Goal: Feedback & Contribution: Leave review/rating

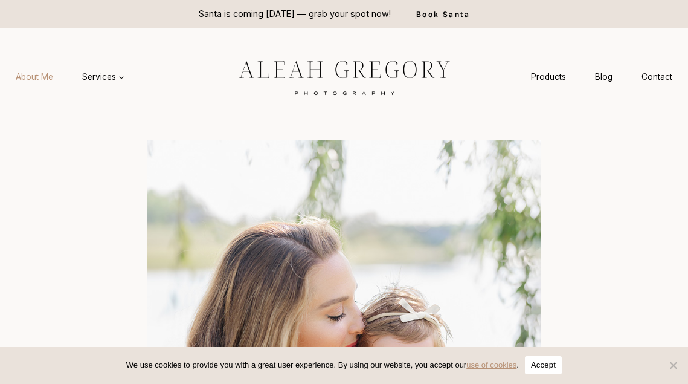
click at [36, 77] on link "About Me" at bounding box center [34, 77] width 66 height 22
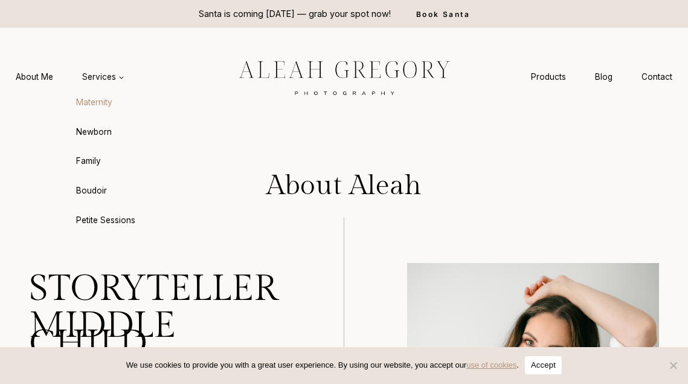
click at [97, 104] on link "Maternity" at bounding box center [134, 102] width 133 height 29
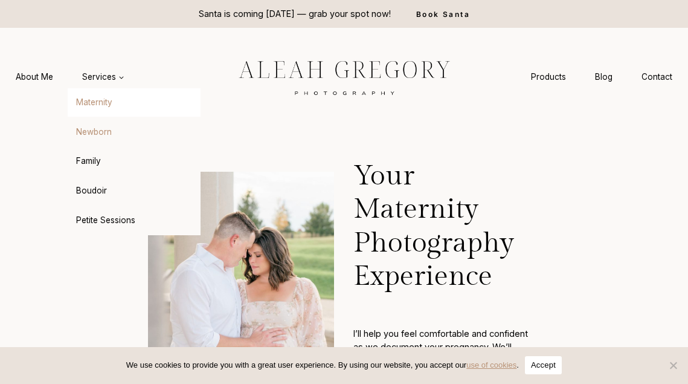
click at [100, 130] on link "Newborn" at bounding box center [134, 131] width 133 height 29
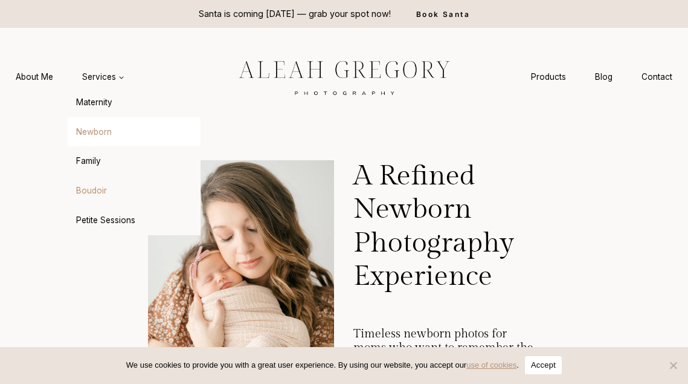
click at [87, 190] on link "Boudoir" at bounding box center [134, 190] width 133 height 29
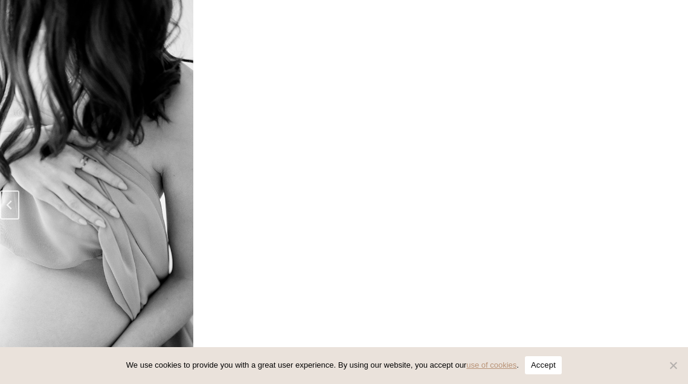
scroll to position [1672, 0]
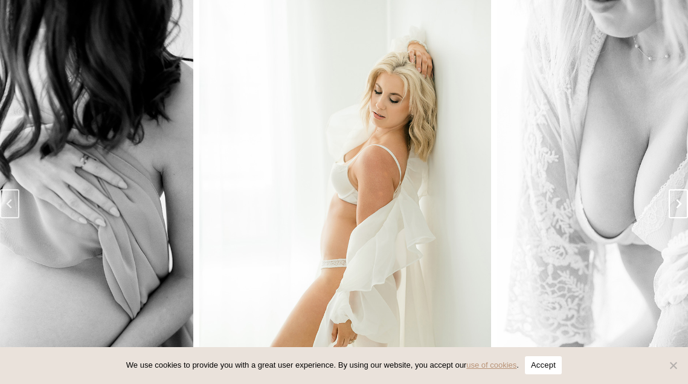
click at [675, 199] on icon "Next slide" at bounding box center [679, 204] width 10 height 10
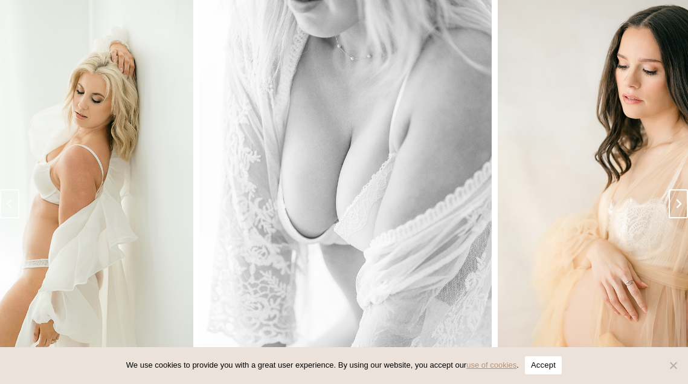
click at [675, 199] on icon "Next slide" at bounding box center [679, 204] width 10 height 10
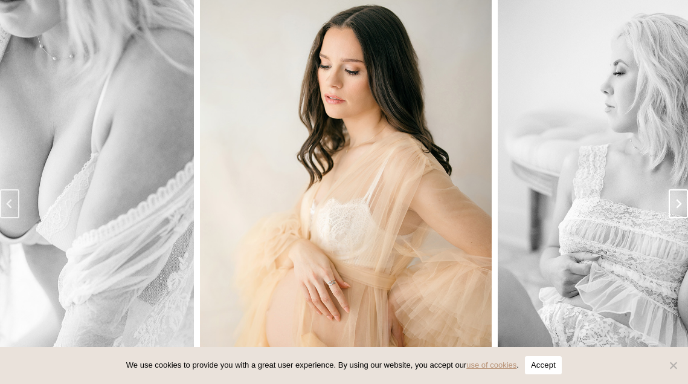
click at [675, 199] on icon "Next slide" at bounding box center [679, 204] width 10 height 10
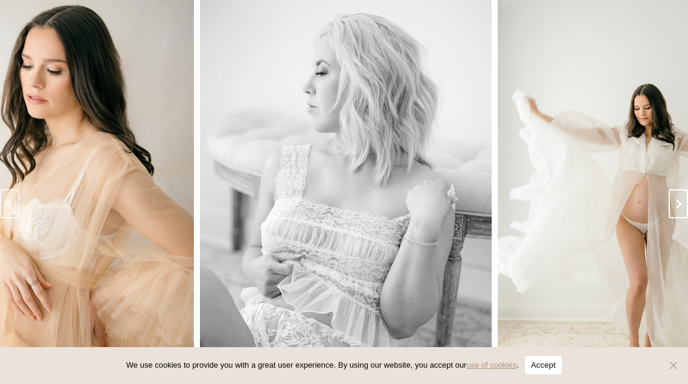
click at [675, 199] on icon "Next slide" at bounding box center [679, 204] width 10 height 10
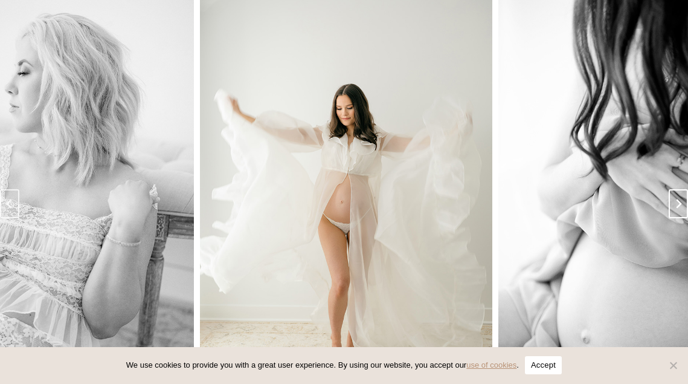
click at [675, 199] on icon "Next slide" at bounding box center [679, 204] width 10 height 10
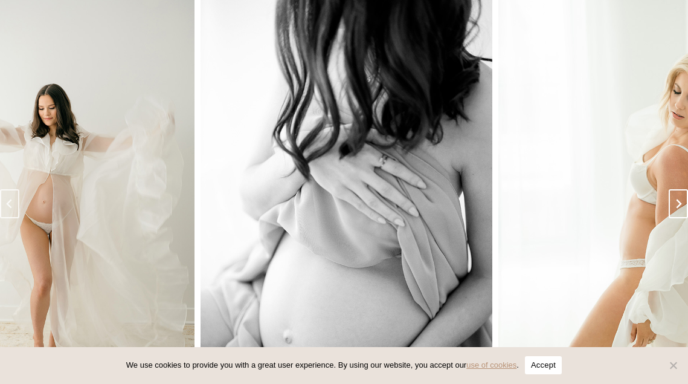
click at [675, 199] on icon "Go to first slide" at bounding box center [679, 204] width 10 height 10
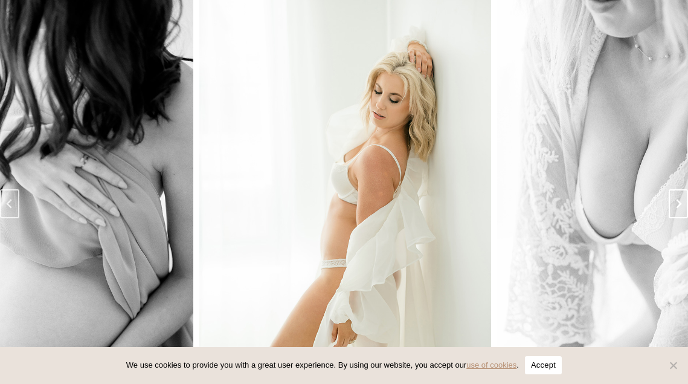
click at [675, 199] on icon "Next slide" at bounding box center [679, 204] width 10 height 10
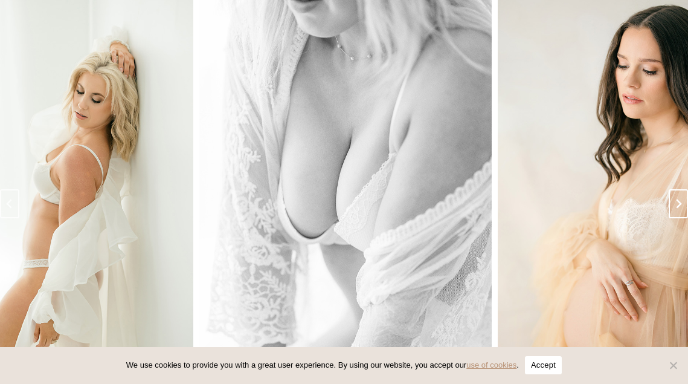
click at [675, 199] on icon "Next slide" at bounding box center [679, 204] width 10 height 10
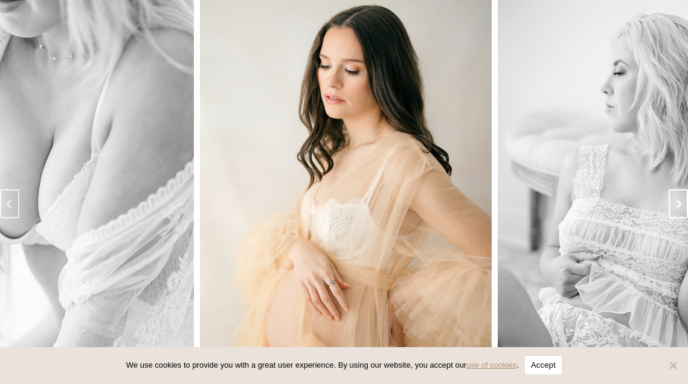
click at [675, 199] on icon "Next slide" at bounding box center [679, 204] width 10 height 10
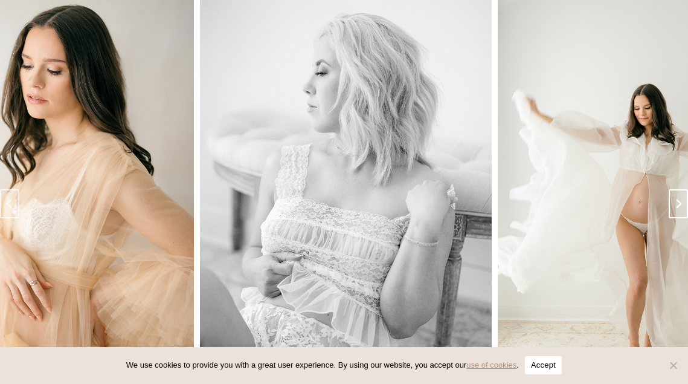
click at [675, 199] on icon "Next slide" at bounding box center [679, 204] width 10 height 10
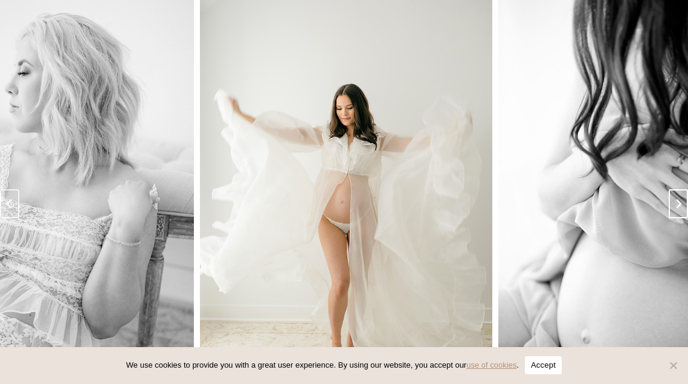
click at [675, 199] on icon "Next slide" at bounding box center [679, 204] width 10 height 10
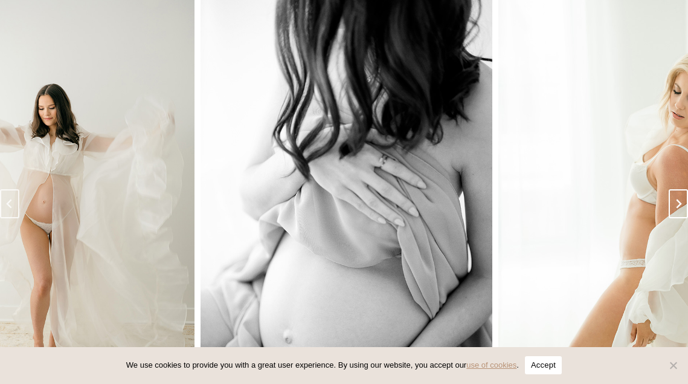
click at [675, 199] on icon "Go to first slide" at bounding box center [679, 204] width 10 height 10
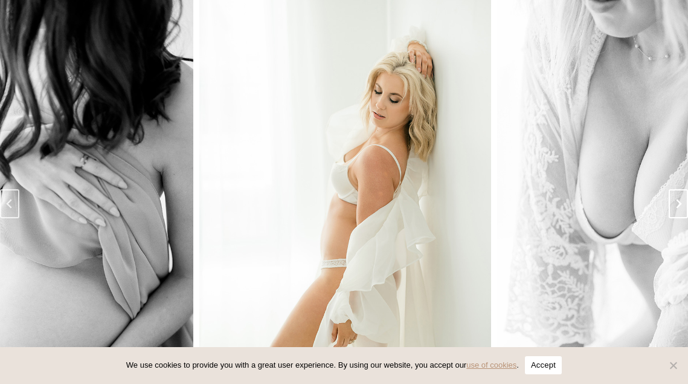
click at [675, 199] on icon "Next slide" at bounding box center [679, 204] width 10 height 10
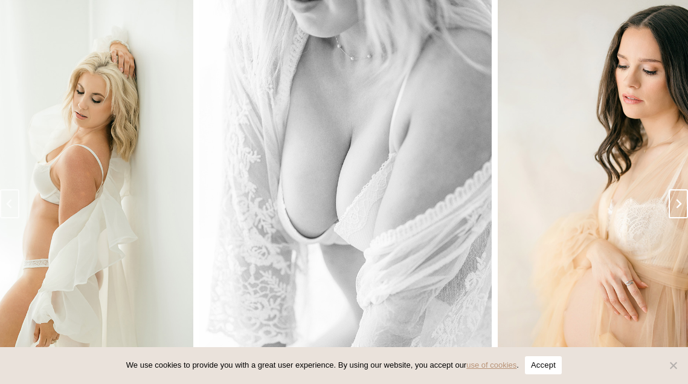
click at [675, 199] on icon "Next slide" at bounding box center [679, 204] width 10 height 10
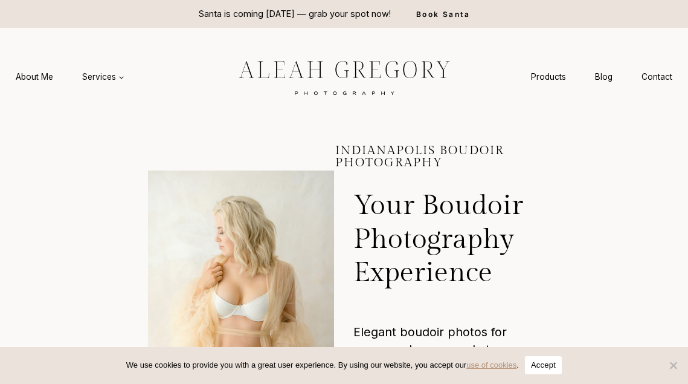
scroll to position [0, 0]
click at [600, 78] on link "Blog" at bounding box center [604, 77] width 47 height 22
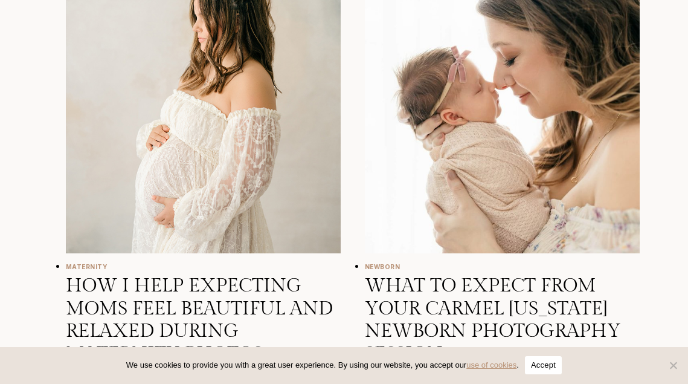
scroll to position [839, 0]
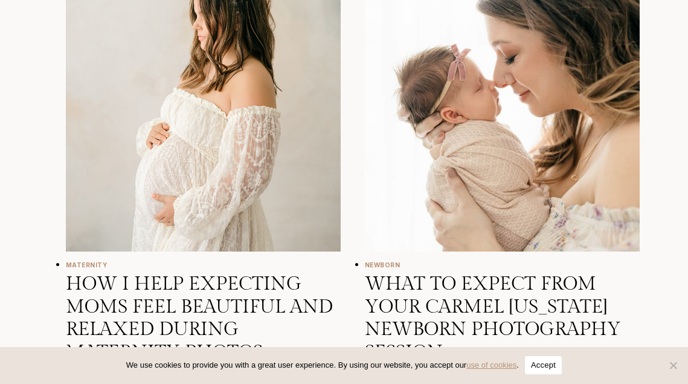
click at [225, 140] on img "How I Help Expecting Moms Feel Beautiful and Relaxed During Maternity Photos" at bounding box center [203, 113] width 275 height 275
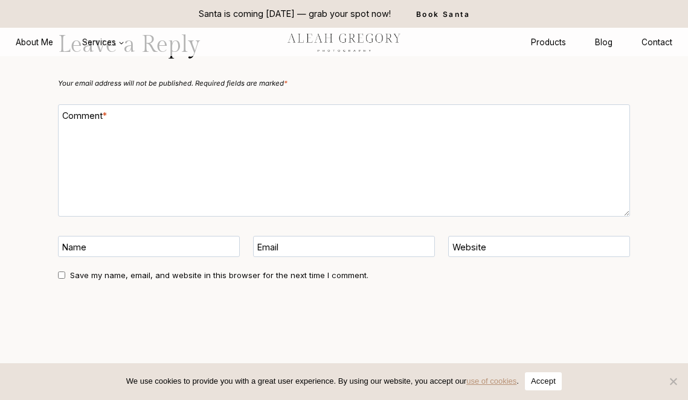
scroll to position [4962, 0]
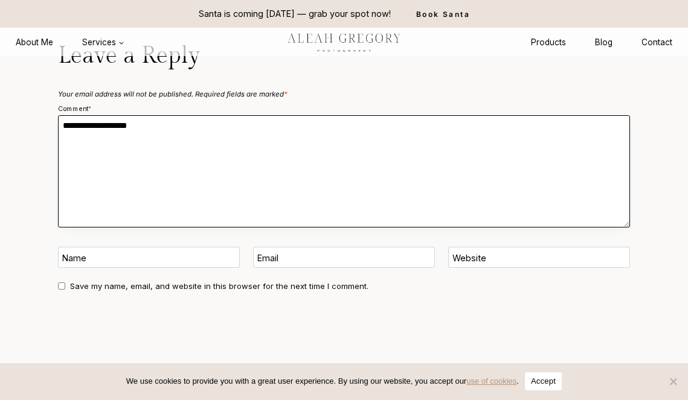
click at [159, 132] on textarea "Comment *" at bounding box center [344, 171] width 572 height 112
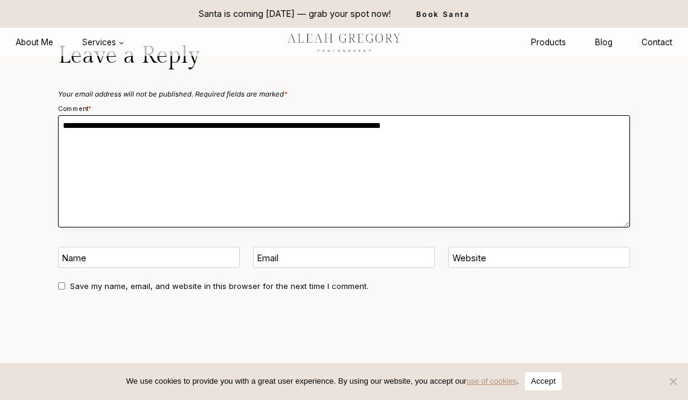
type textarea "**********"
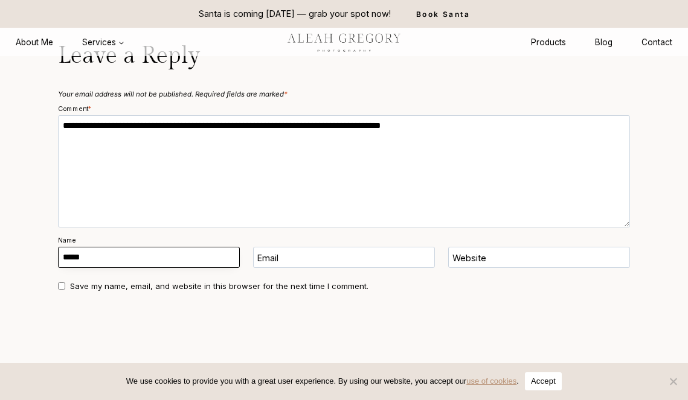
type input "*****"
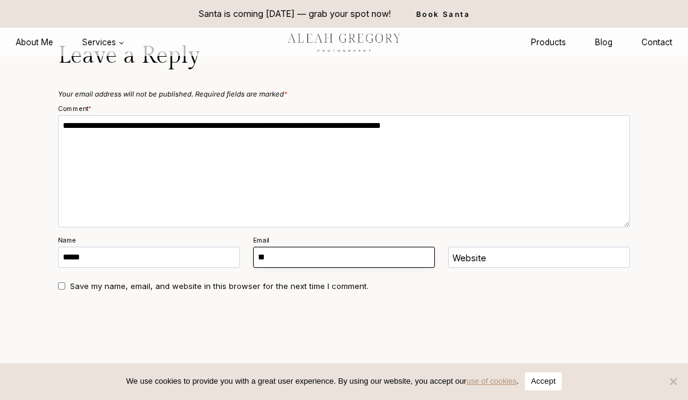
type input "**********"
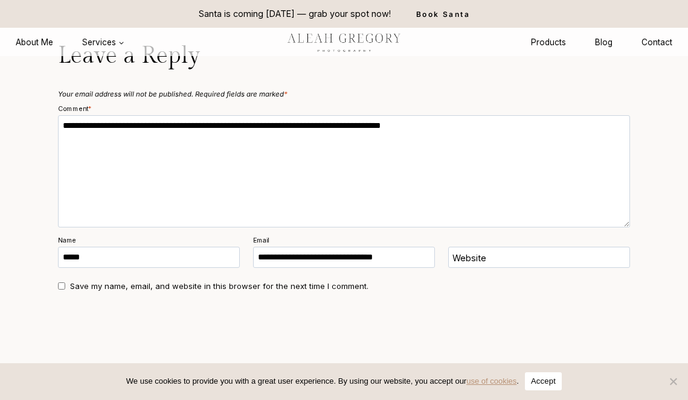
click at [483, 252] on label "Website" at bounding box center [469, 259] width 34 height 14
click at [483, 247] on input "Website" at bounding box center [539, 257] width 182 height 21
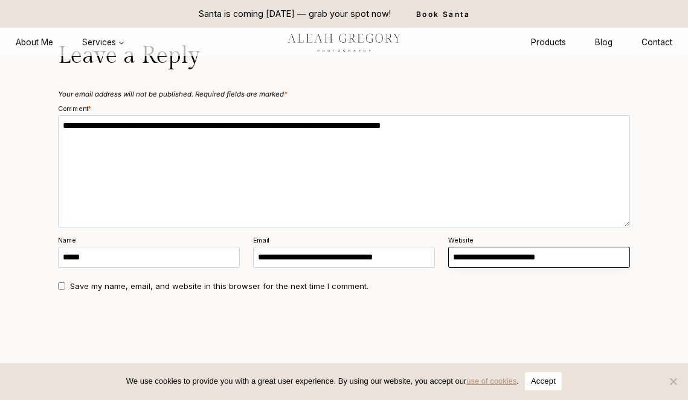
paste input "*"
type input "**********"
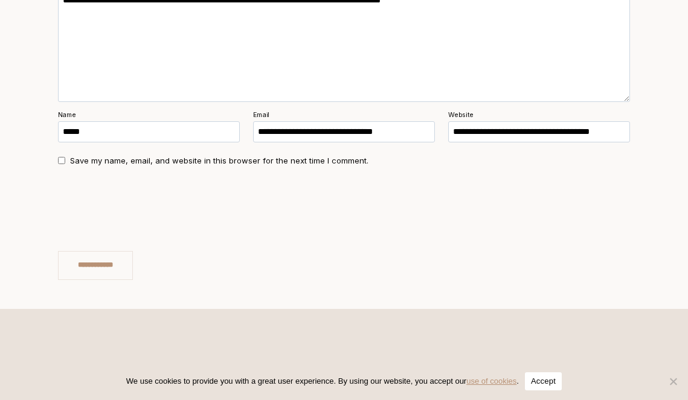
scroll to position [5124, 0]
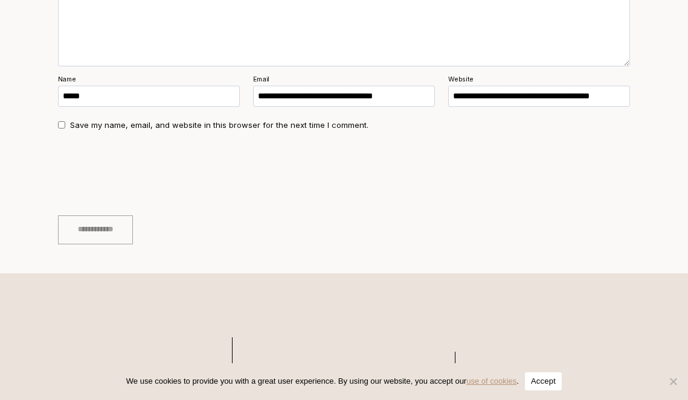
click at [129, 216] on input "**********" at bounding box center [95, 230] width 75 height 29
